Goal: Transaction & Acquisition: Download file/media

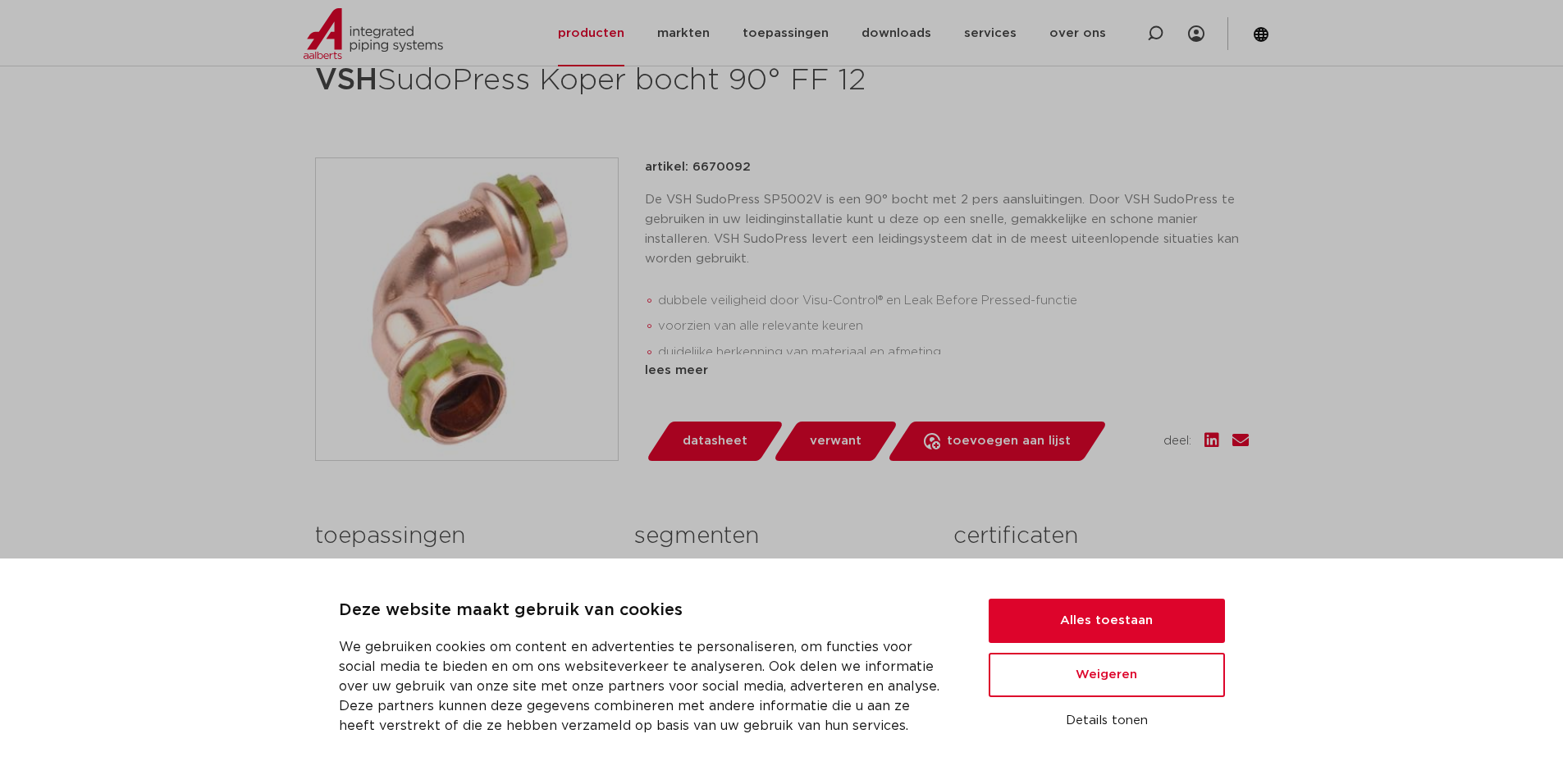
scroll to position [738, 0]
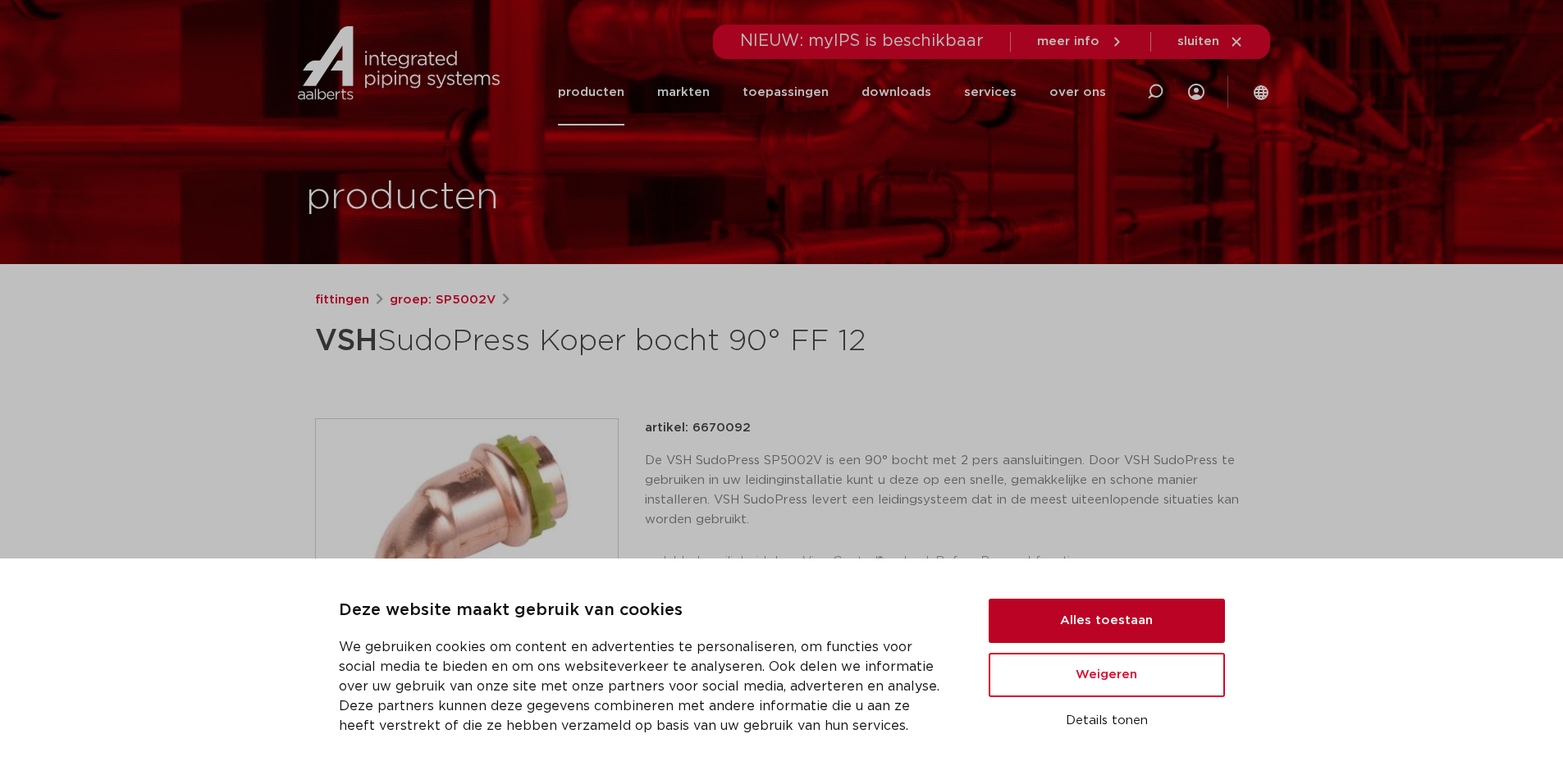
click at [1099, 623] on button "Alles toestaan" at bounding box center [1107, 621] width 236 height 44
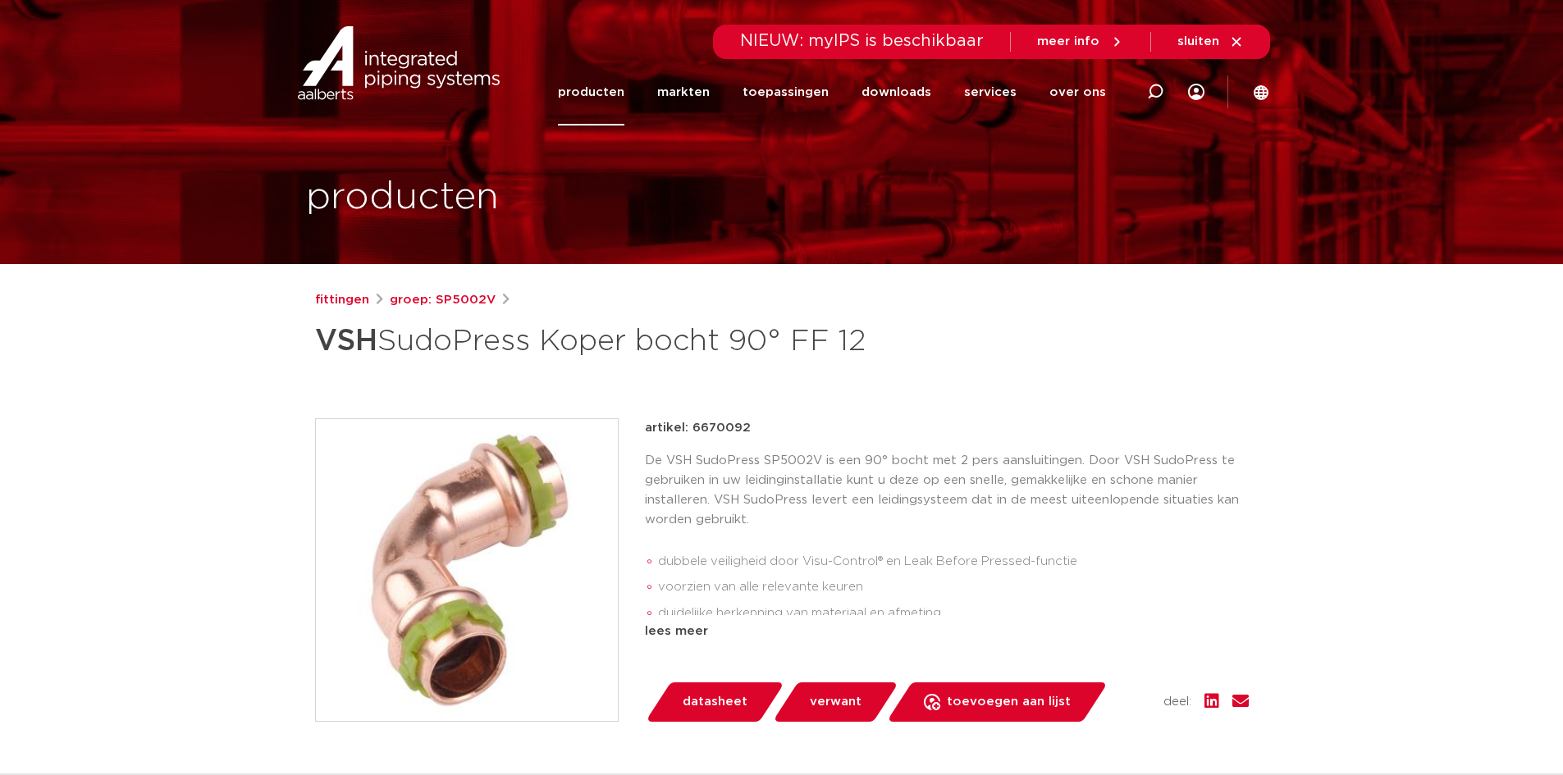
scroll to position [410, 0]
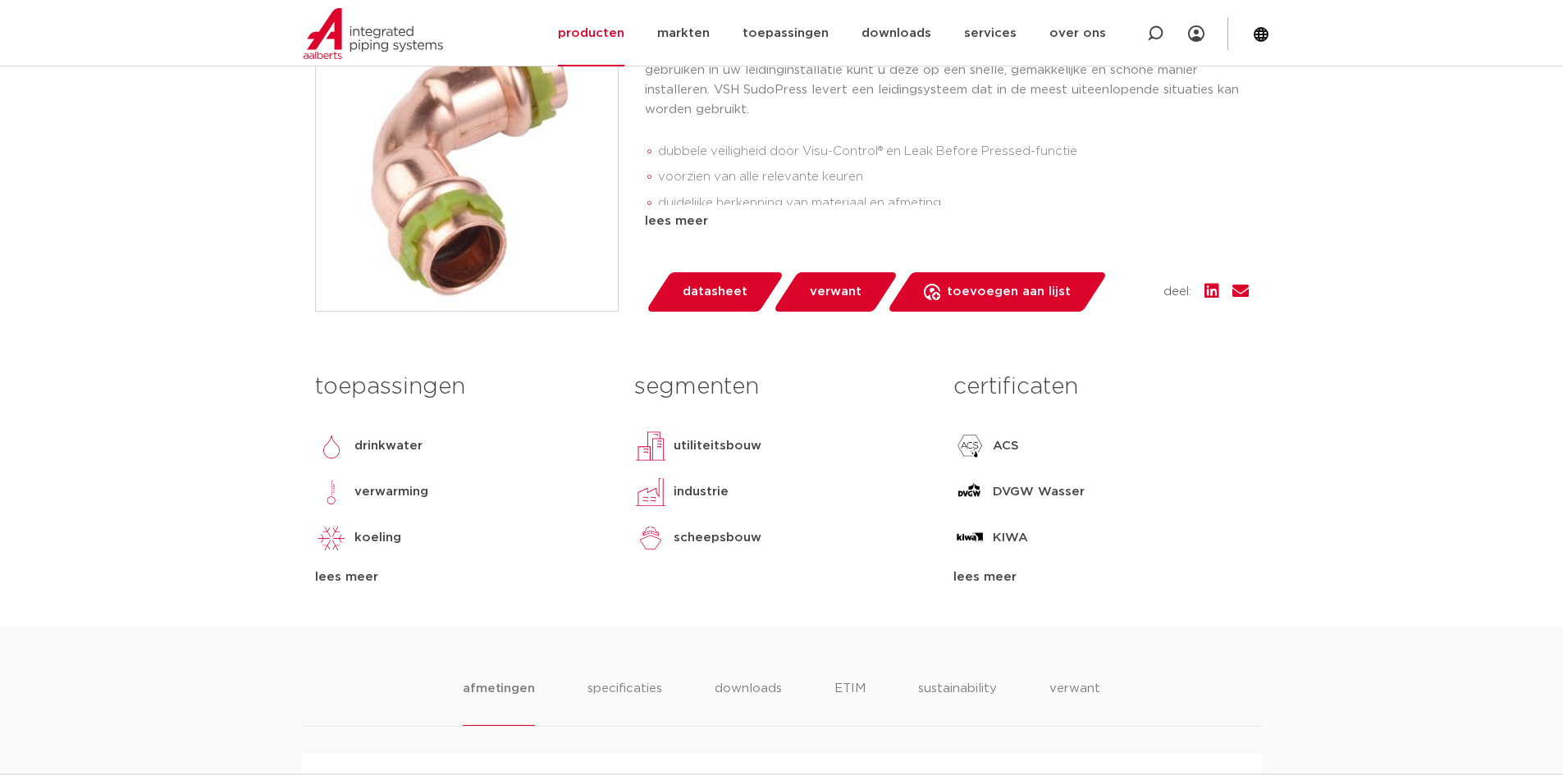
click at [819, 291] on span "verwant" at bounding box center [836, 292] width 52 height 26
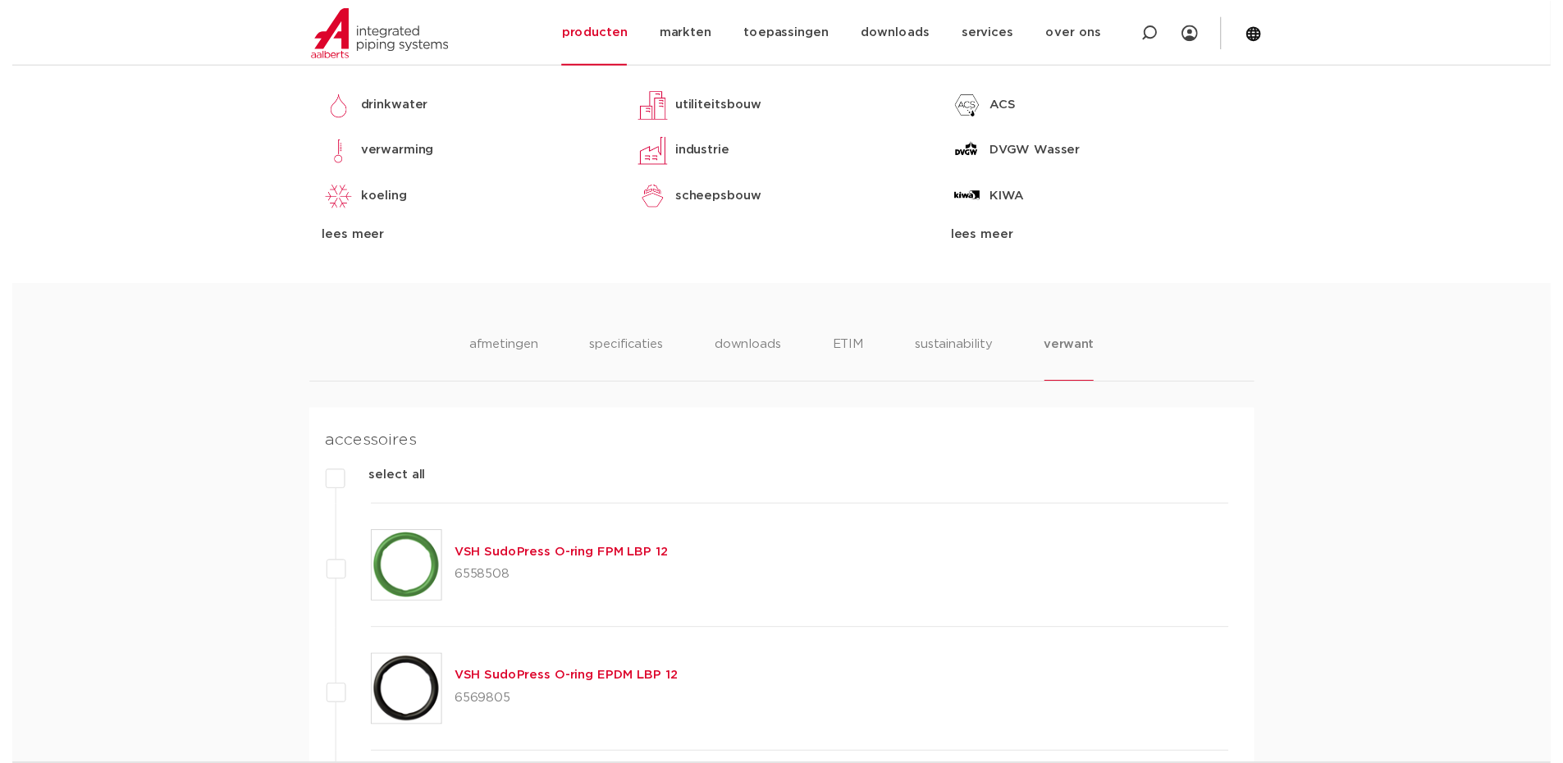
scroll to position [545, 0]
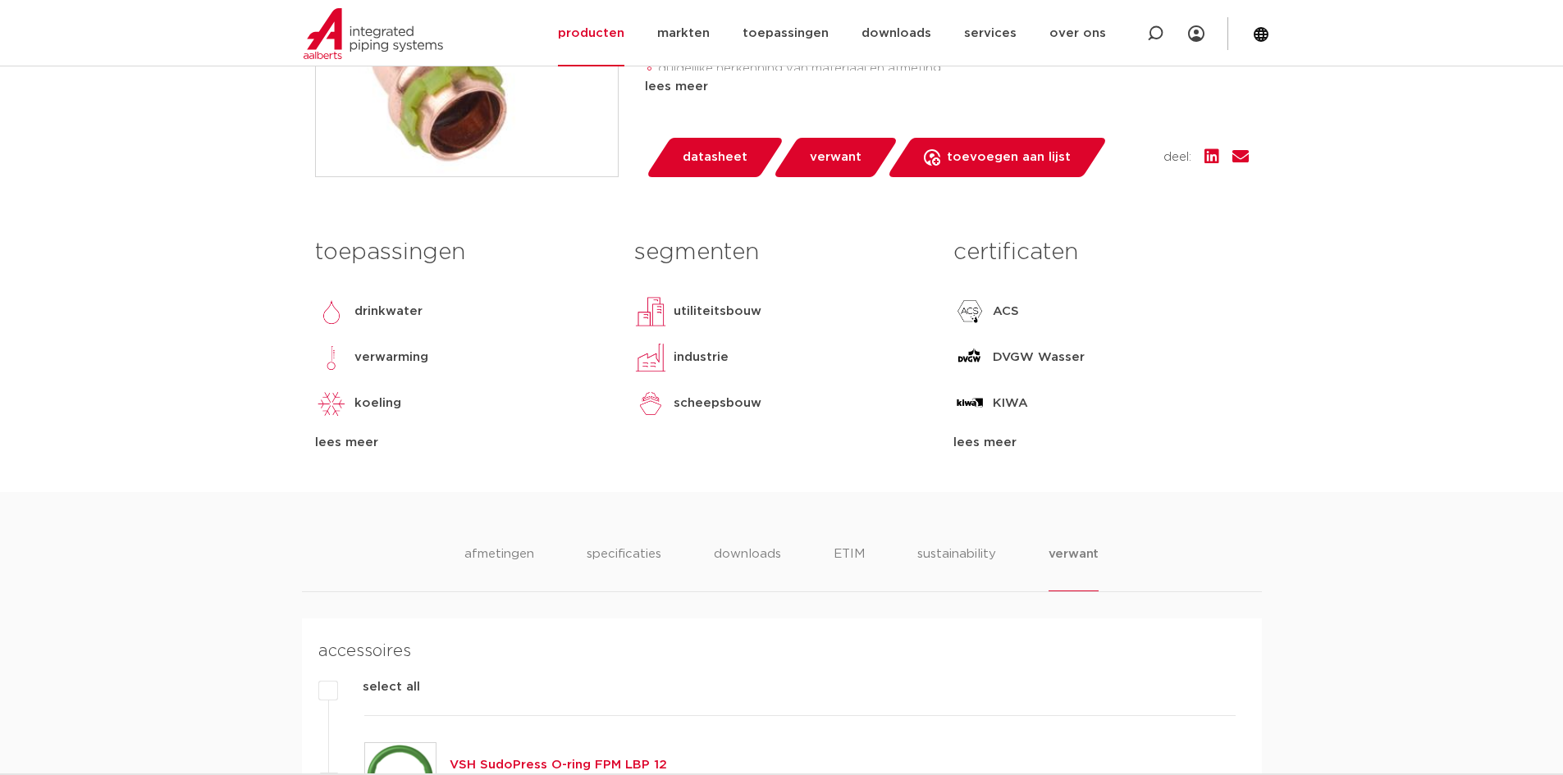
click at [694, 161] on span "datasheet" at bounding box center [715, 157] width 65 height 26
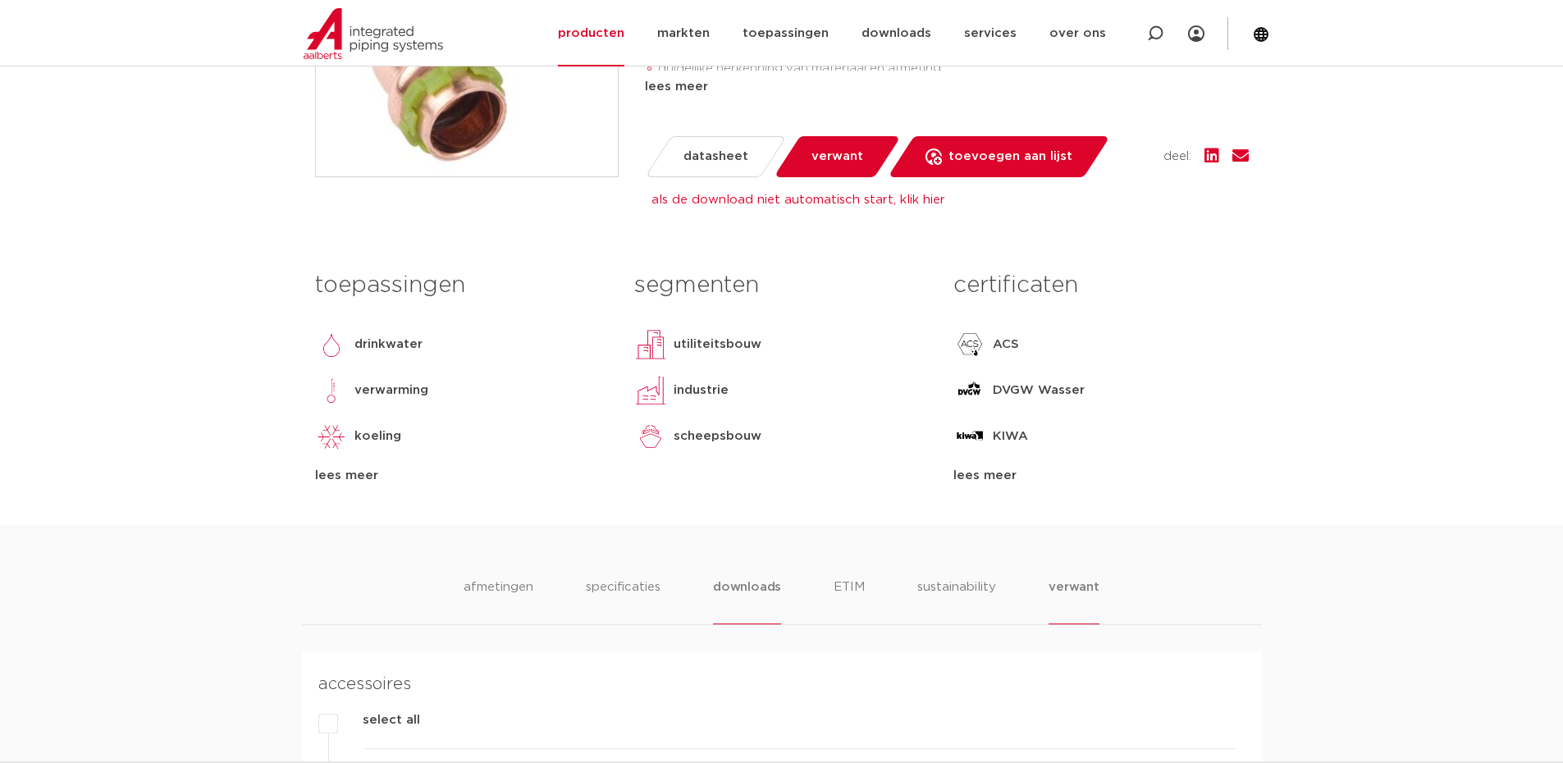
click at [729, 585] on li "downloads" at bounding box center [747, 601] width 68 height 47
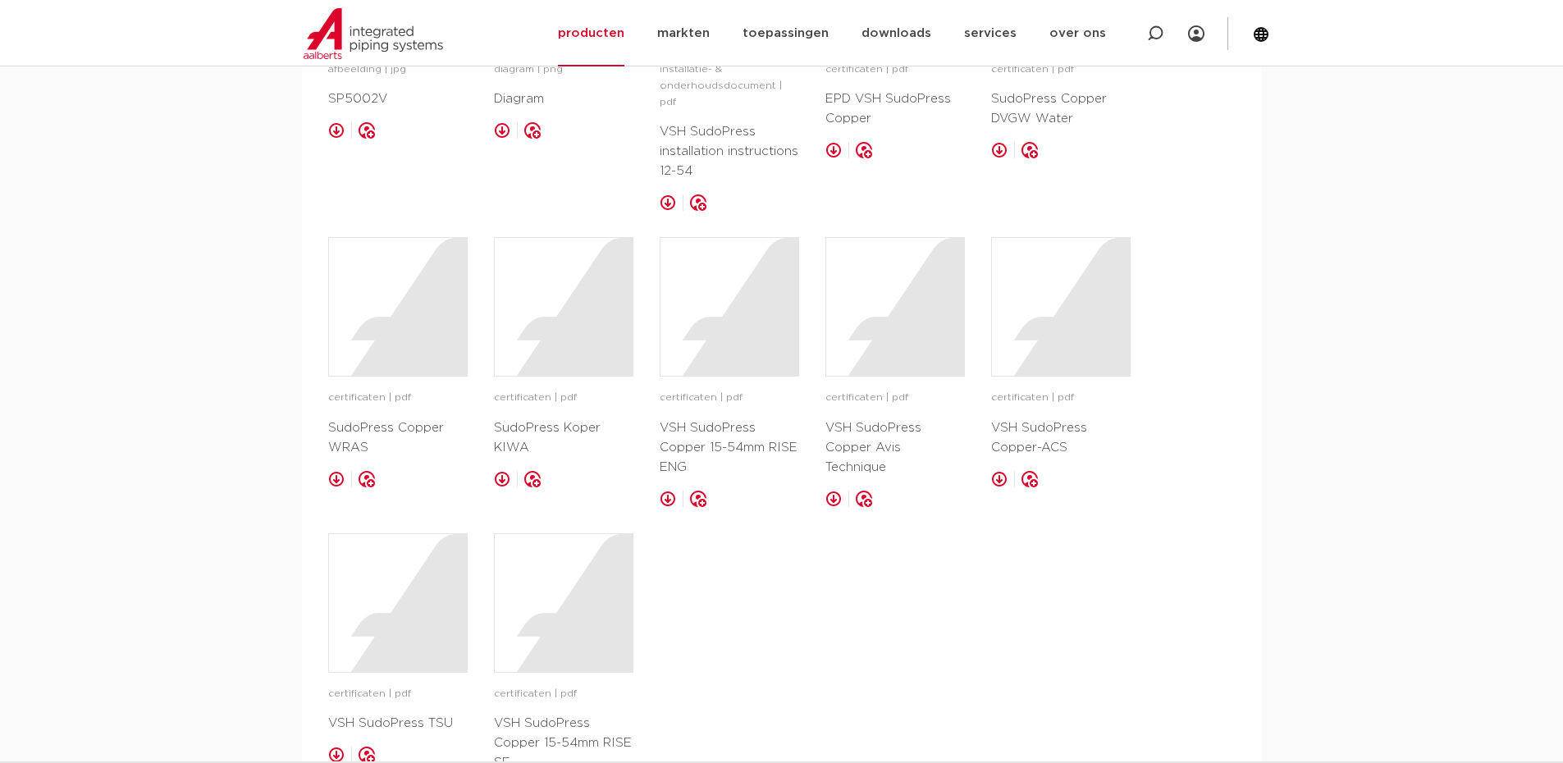
scroll to position [1365, 0]
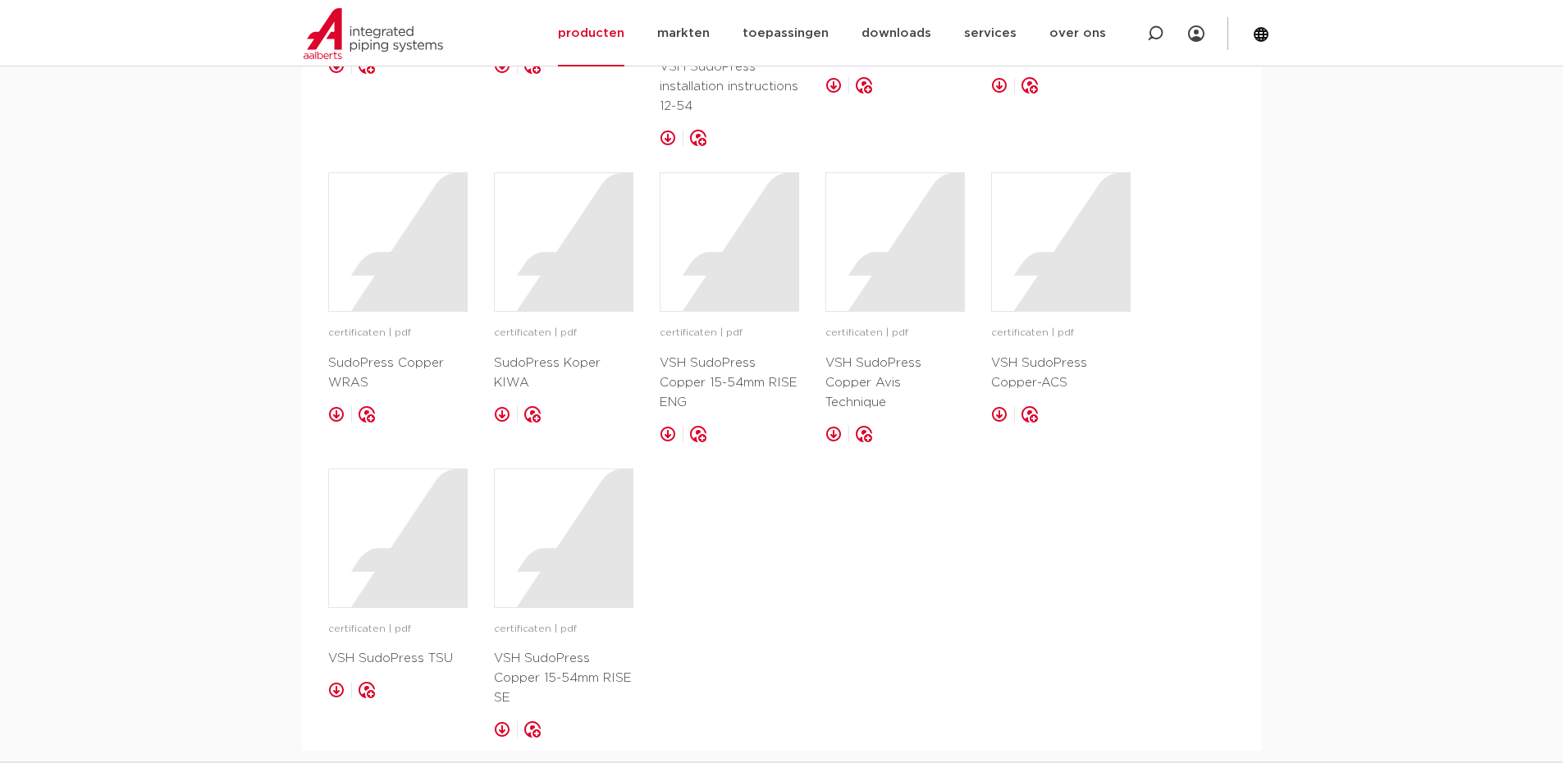
click at [505, 721] on link at bounding box center [502, 729] width 16 height 16
click at [377, 518] on div at bounding box center [398, 538] width 138 height 138
click at [541, 523] on div at bounding box center [564, 538] width 138 height 138
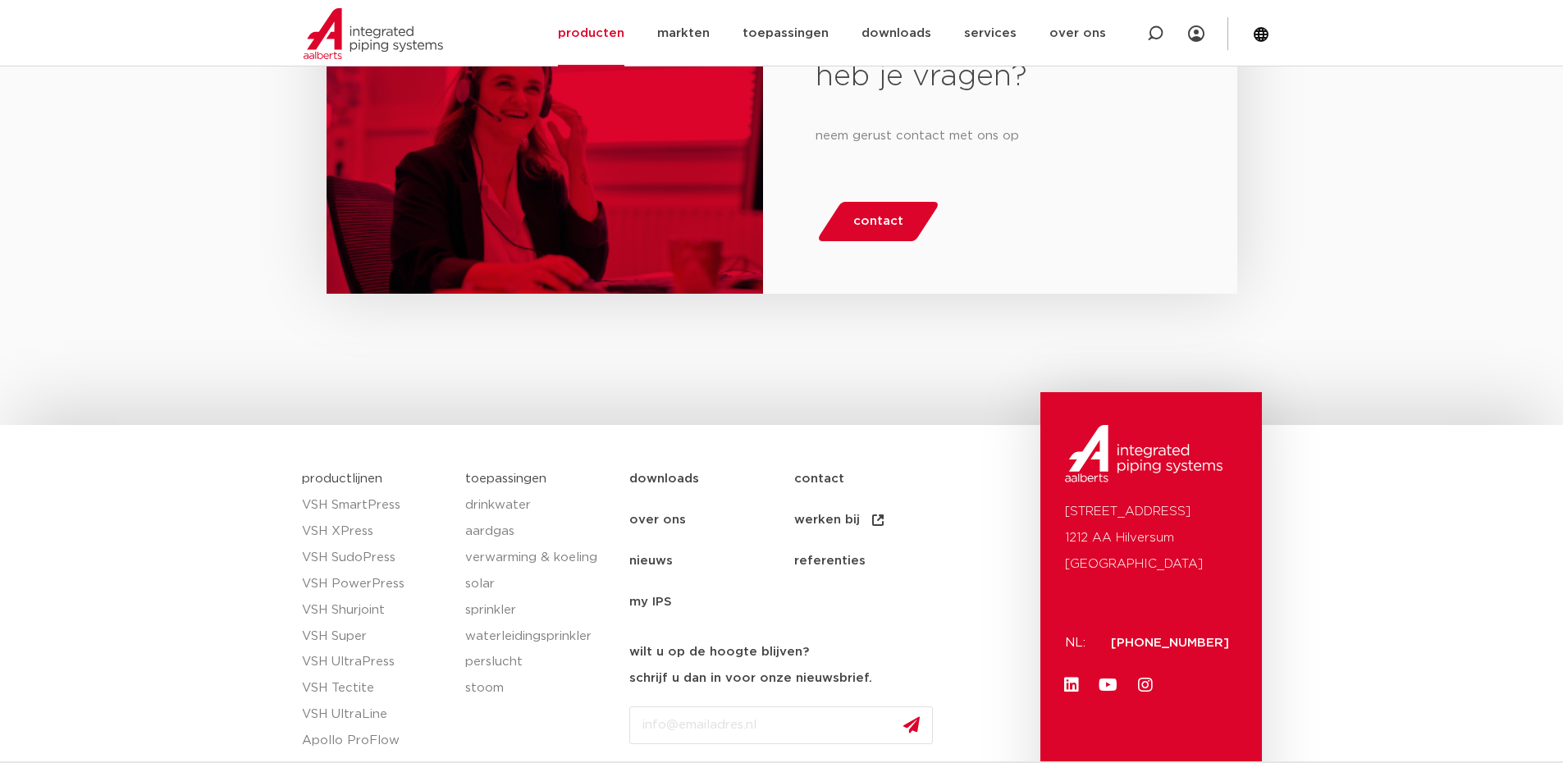
scroll to position [1696, 0]
